Goal: Browse casually

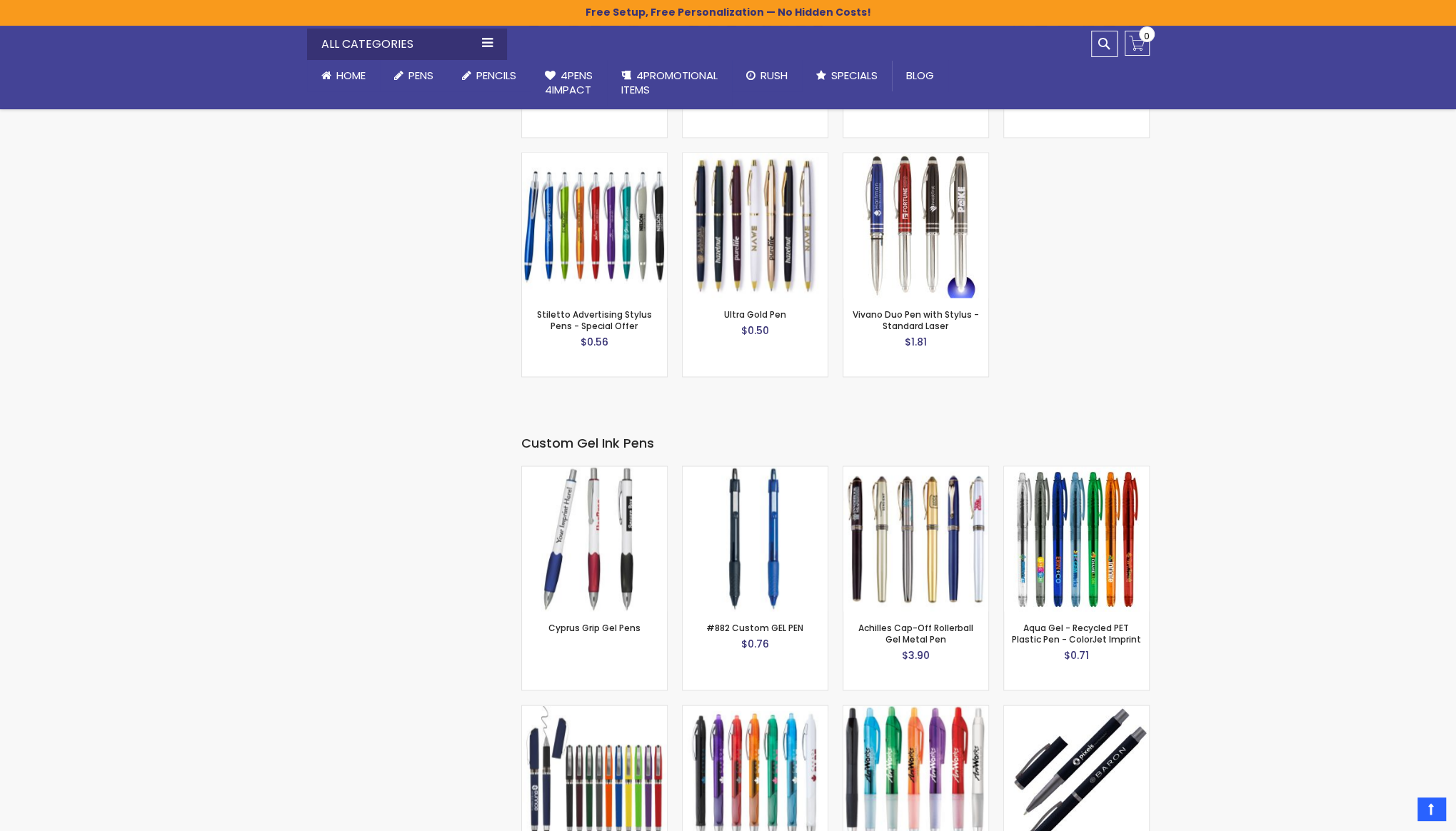
scroll to position [1374, 0]
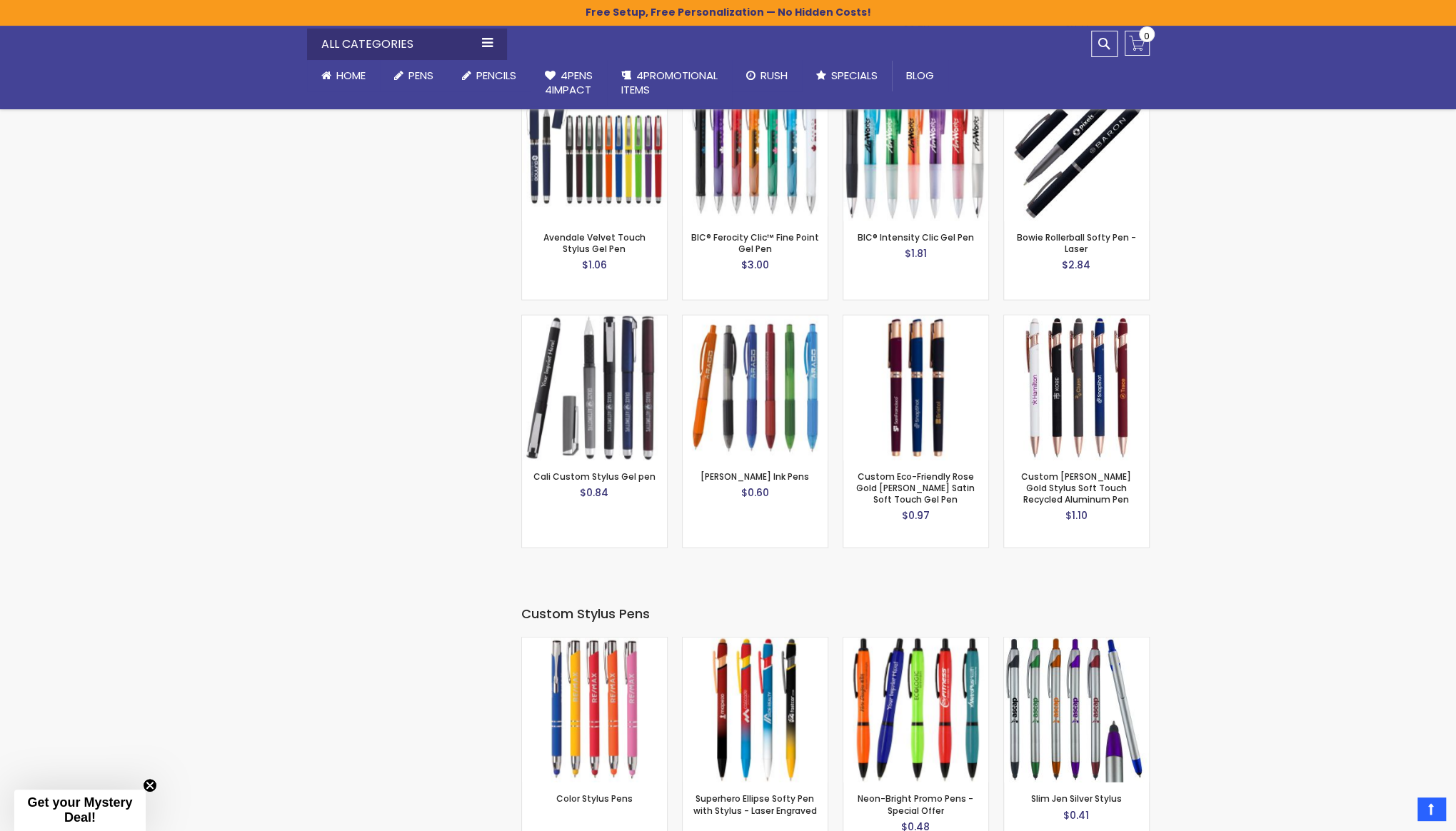
scroll to position [2539, 0]
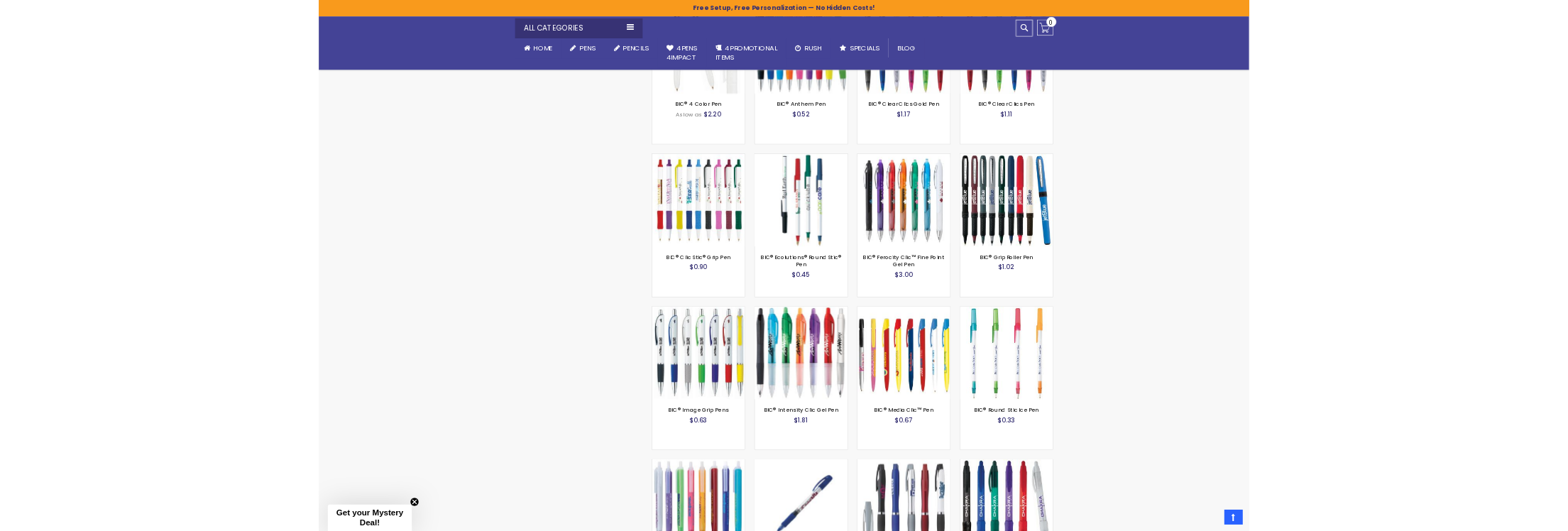
scroll to position [5026, 0]
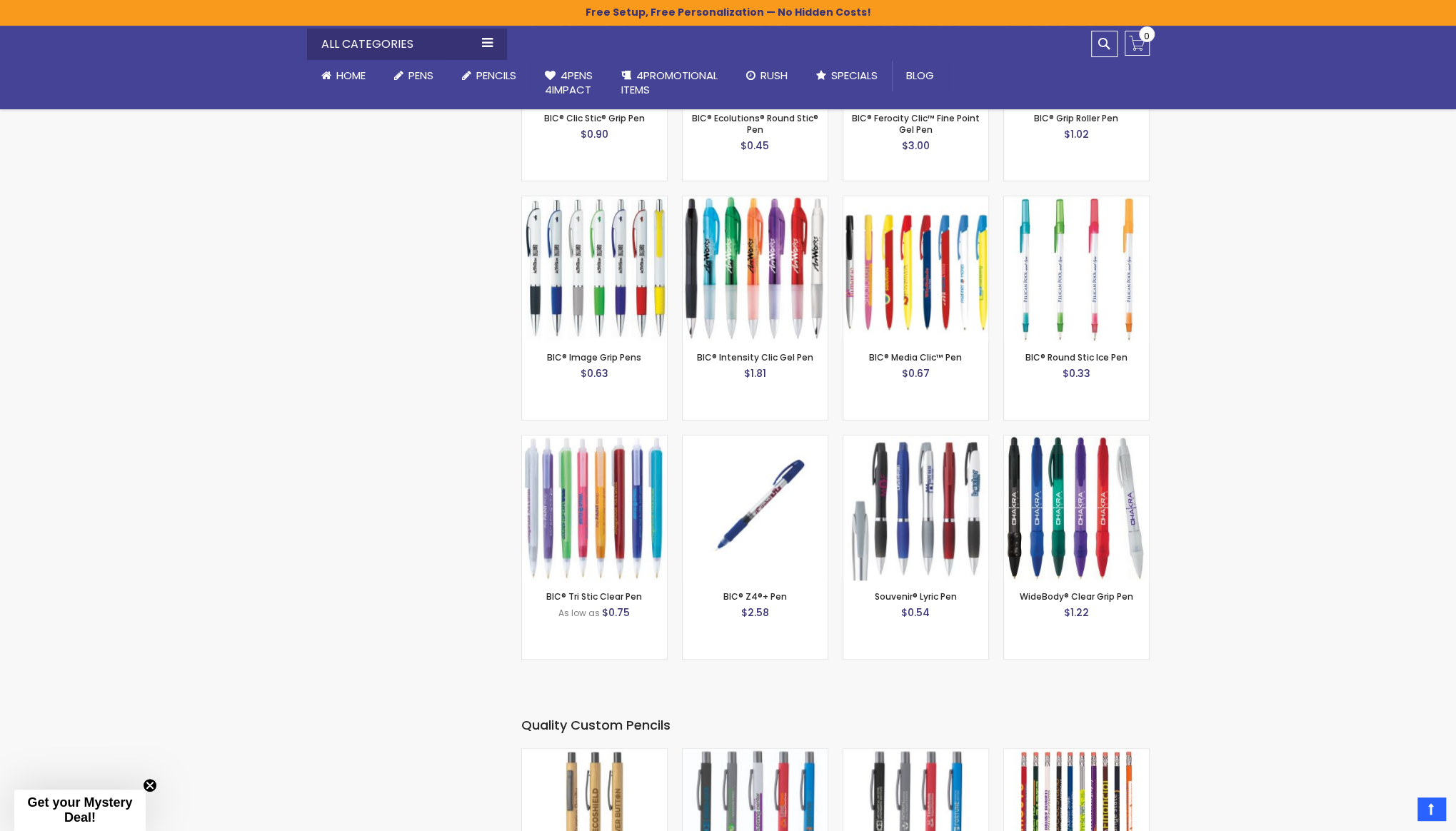
click at [101, 816] on p "Get your Mystery Deal!" at bounding box center [79, 810] width 120 height 30
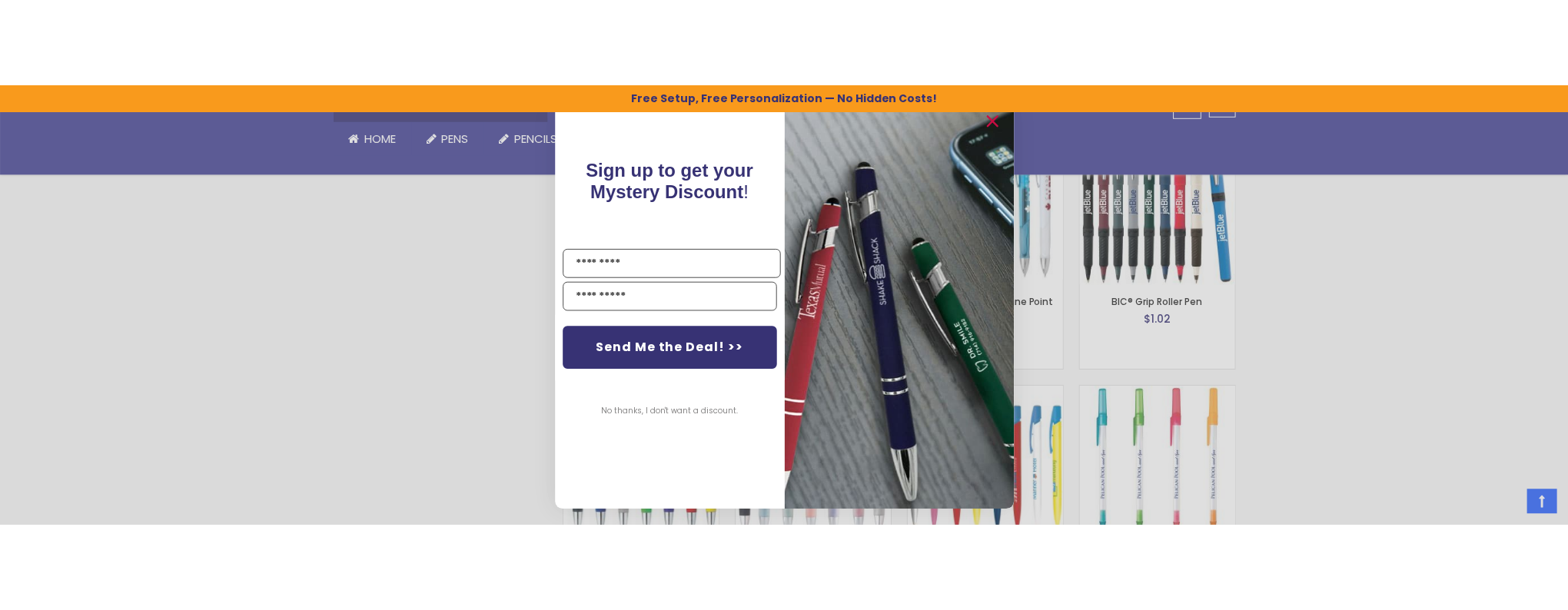
scroll to position [5134, 0]
